Goal: Information Seeking & Learning: Find specific fact

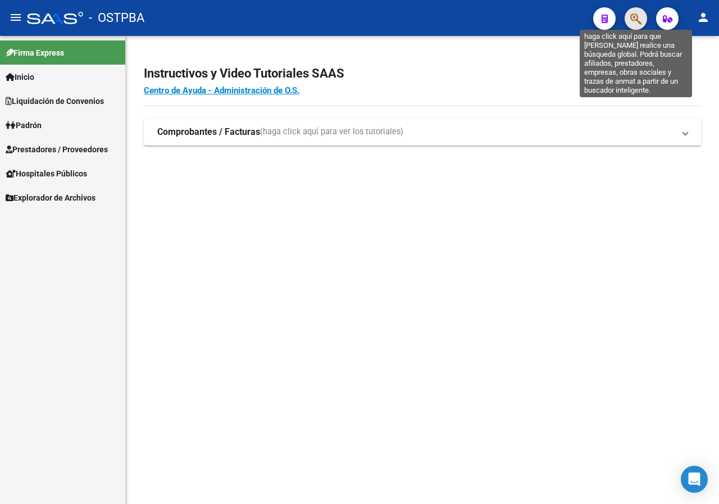
click at [632, 17] on icon "button" at bounding box center [635, 18] width 11 height 13
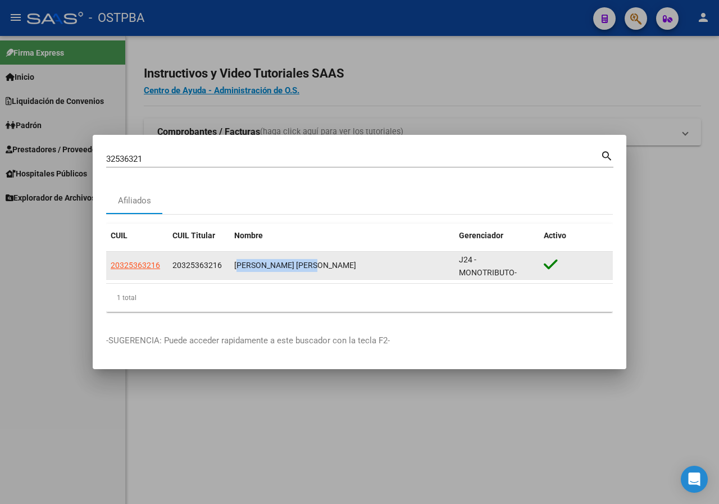
drag, startPoint x: 235, startPoint y: 266, endPoint x: 322, endPoint y: 264, distance: 87.1
click at [322, 264] on div "[PERSON_NAME] [PERSON_NAME]" at bounding box center [342, 265] width 216 height 13
copy div "[PERSON_NAME] [PERSON_NAME]"
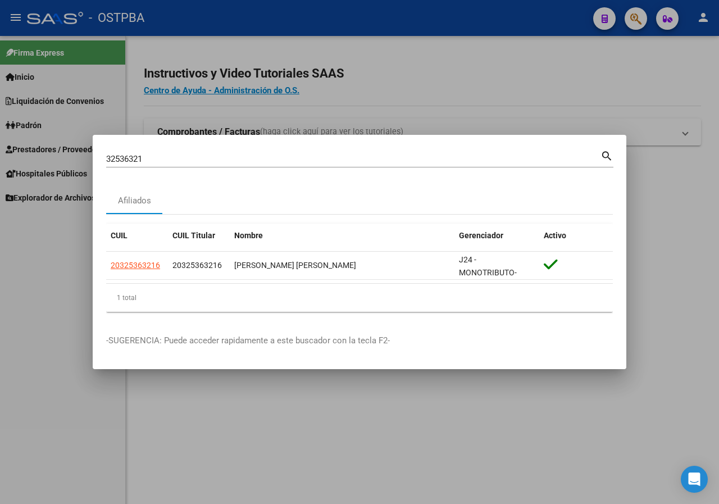
click at [161, 164] on input "32536321" at bounding box center [353, 159] width 494 height 10
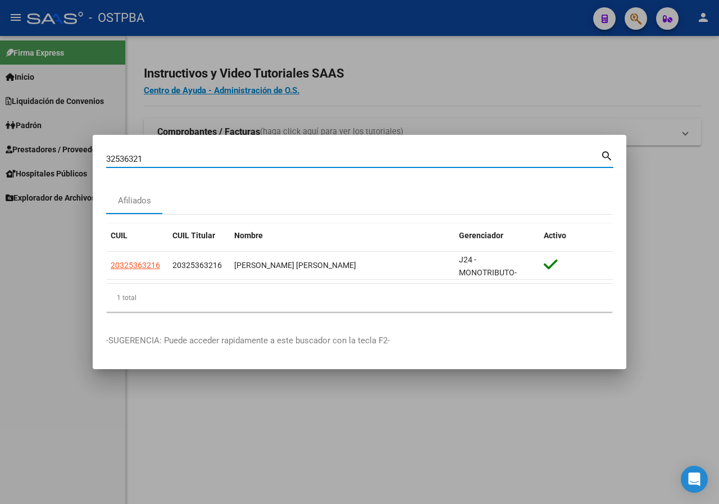
paste input "3329888"
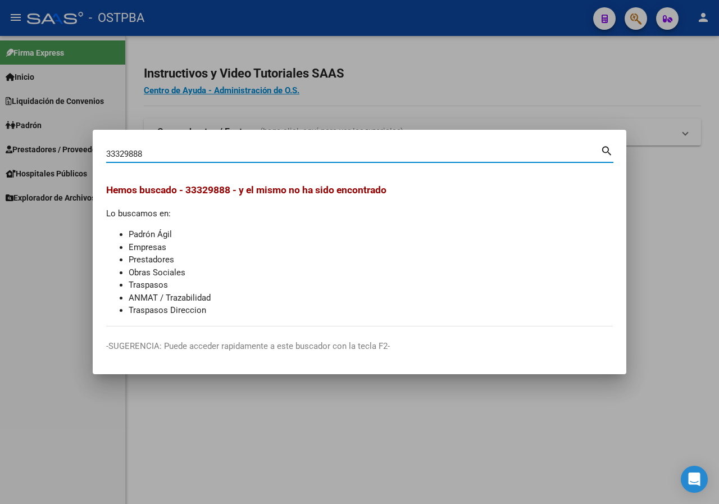
click at [170, 152] on input "33329888" at bounding box center [353, 154] width 494 height 10
paste input "40868473"
click at [204, 147] on div "40868473 Buscar (apellido, dni, [PERSON_NAME], [PERSON_NAME], cuit, obra social)" at bounding box center [353, 153] width 494 height 17
click at [203, 150] on input "40868473" at bounding box center [353, 154] width 494 height 10
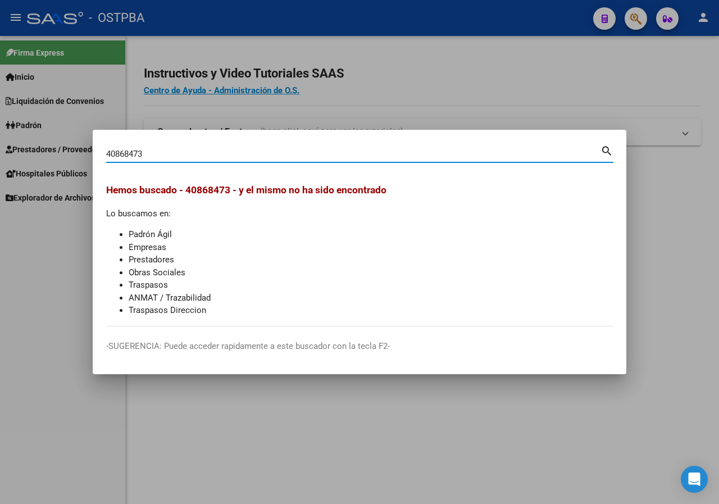
click at [203, 150] on input "40868473" at bounding box center [353, 154] width 494 height 10
paste input "92911312"
type input "92911312"
click at [169, 146] on div "92911312 Buscar (apellido, dni, cuil, [PERSON_NAME], cuit, obra social)" at bounding box center [353, 153] width 494 height 17
click at [168, 154] on input "92911312" at bounding box center [353, 154] width 494 height 10
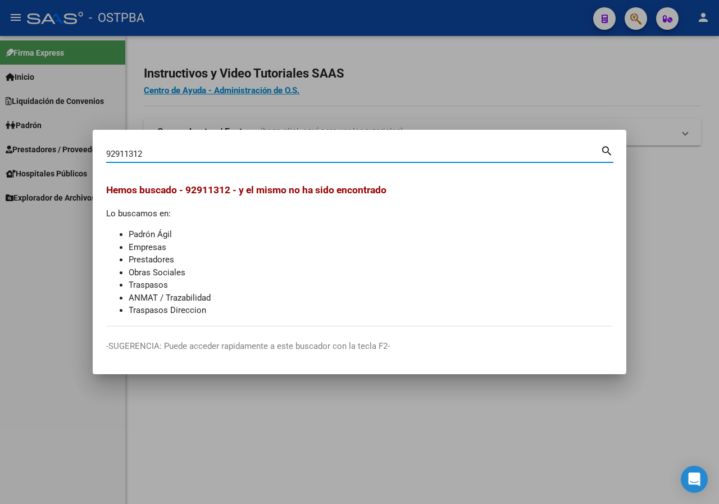
click at [168, 154] on input "92911312" at bounding box center [353, 154] width 494 height 10
